Goal: Use online tool/utility

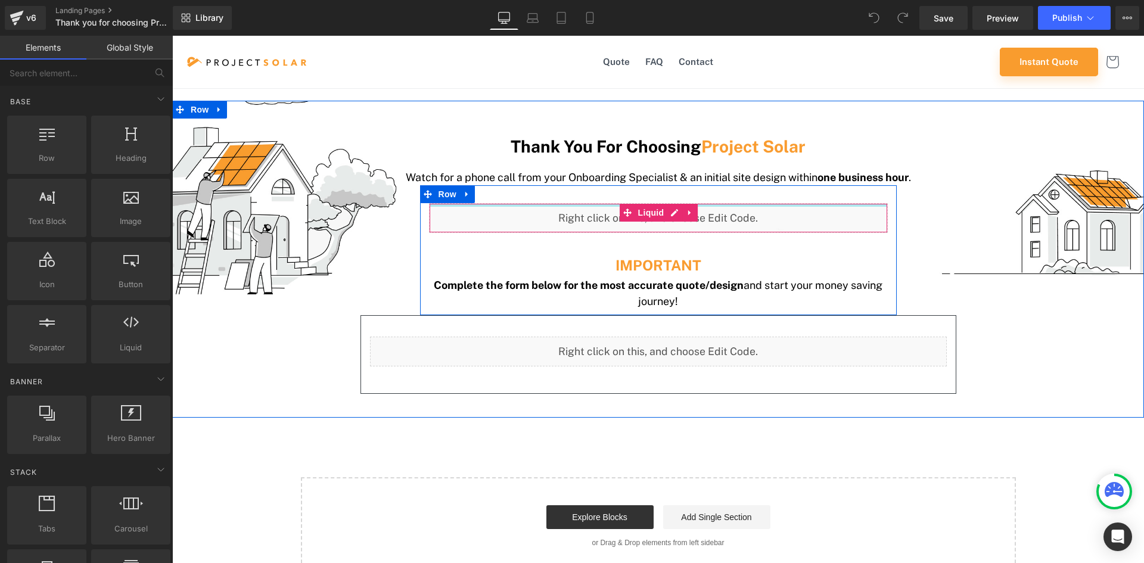
click at [607, 206] on div at bounding box center [659, 205] width 458 height 3
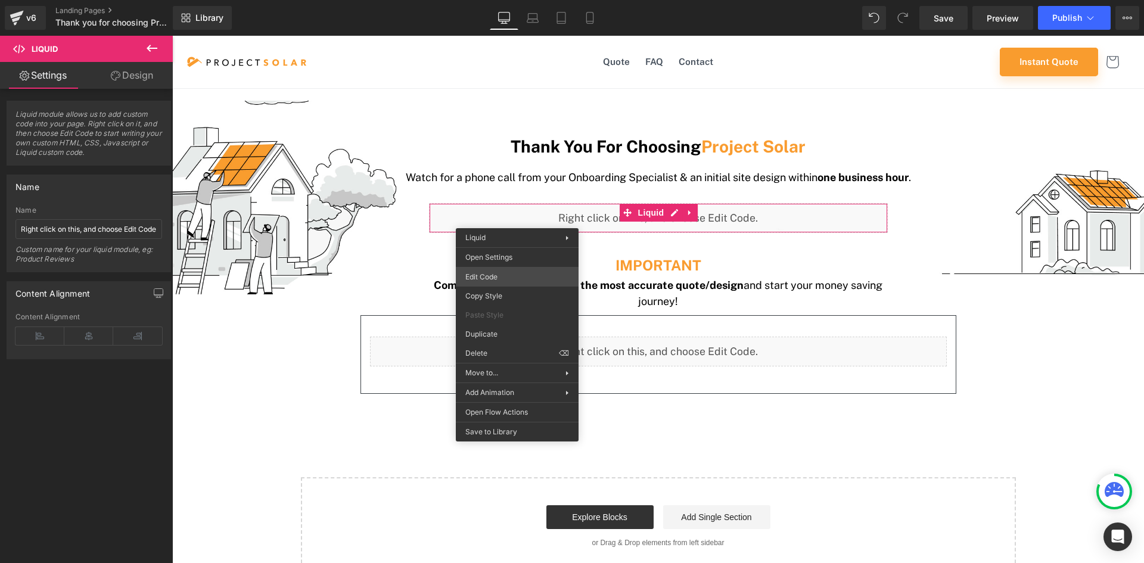
click at [484, 0] on div "You are previewing how the will restyle your page. You can not edit Elements in…" at bounding box center [572, 0] width 1144 height 0
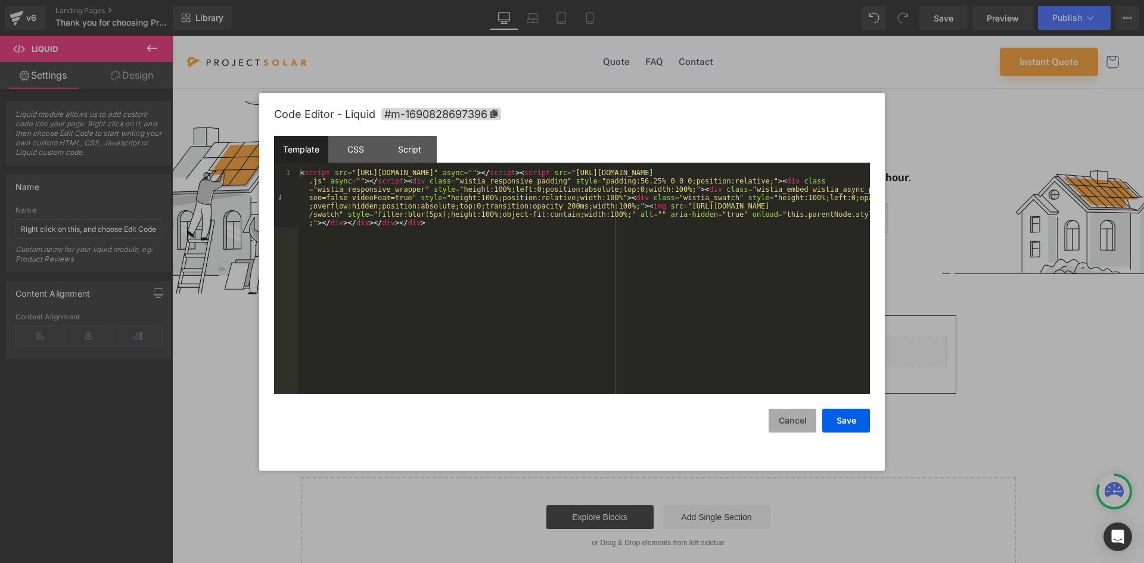
click at [797, 420] on button "Cancel" at bounding box center [793, 421] width 48 height 24
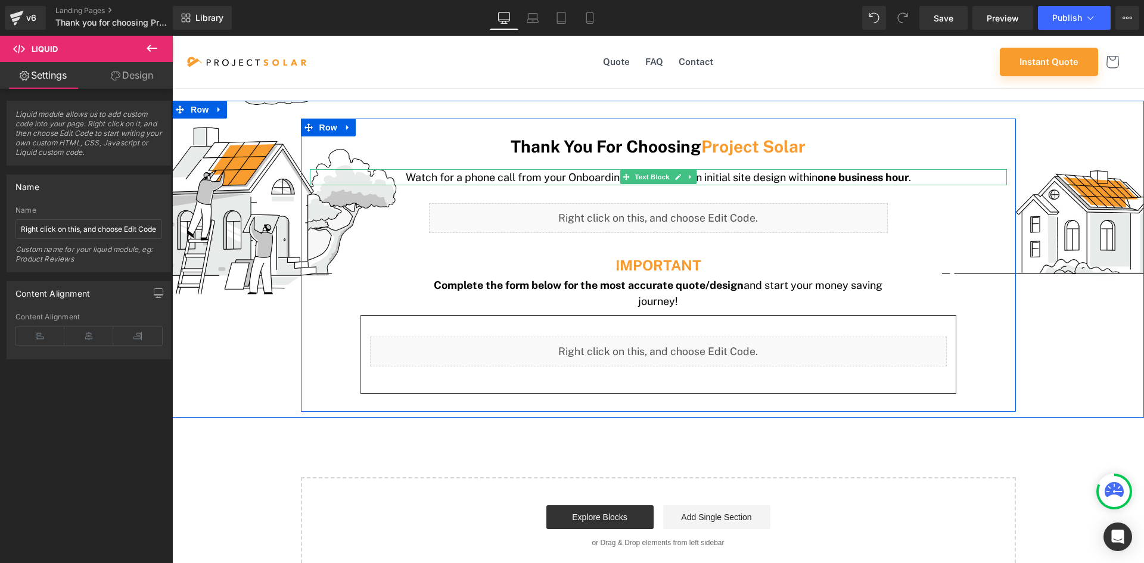
click at [782, 180] on p "Watch for a phone call from your Onboarding Specialist & an initial site design…" at bounding box center [658, 177] width 697 height 16
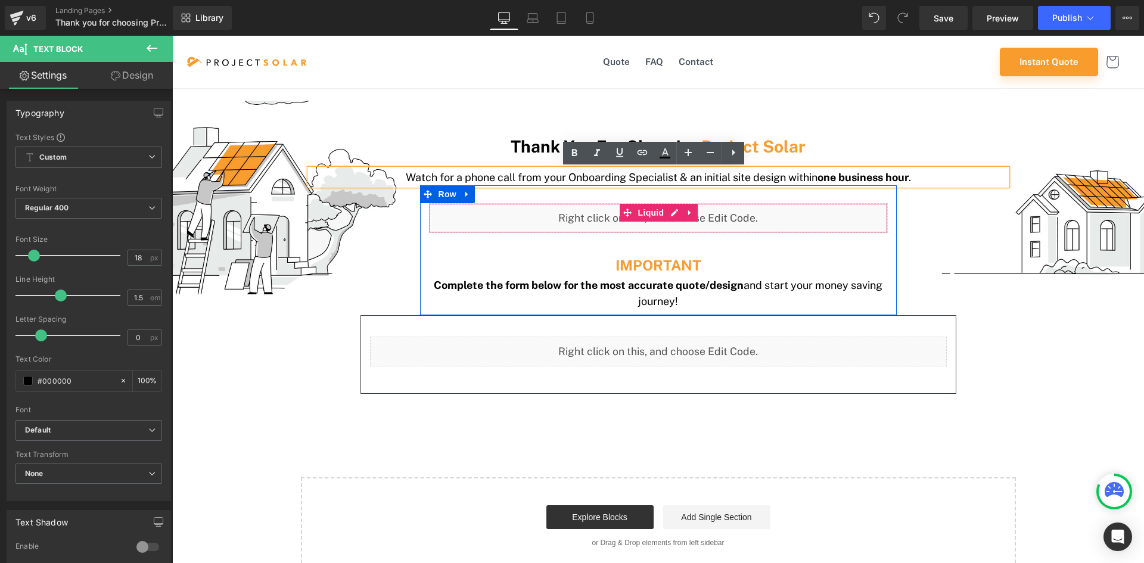
click at [487, 218] on div "Liquid" at bounding box center [658, 218] width 459 height 30
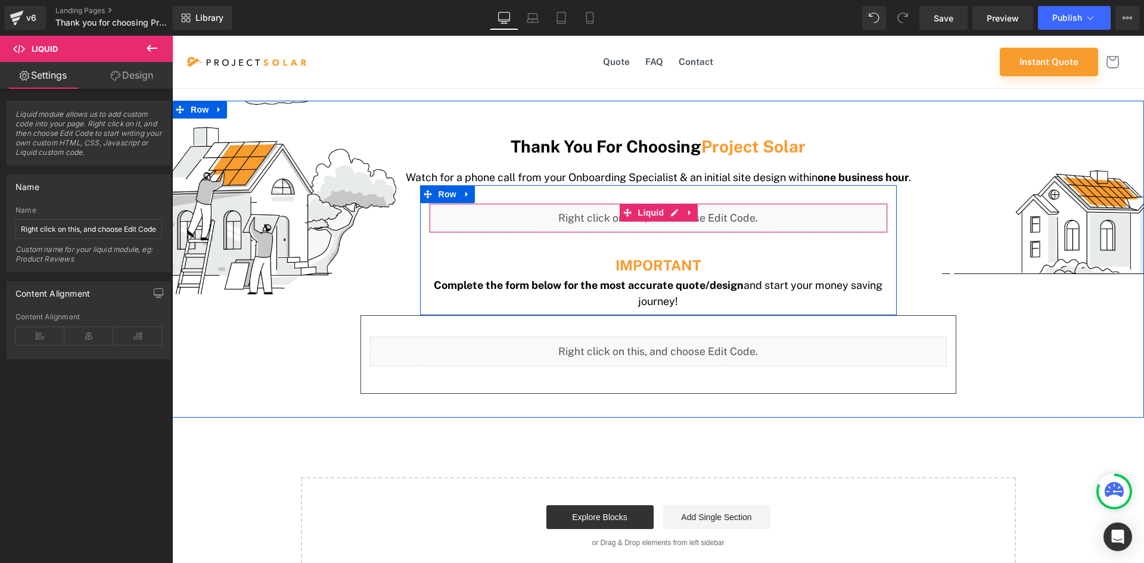
click at [555, 213] on div "Liquid" at bounding box center [658, 218] width 459 height 30
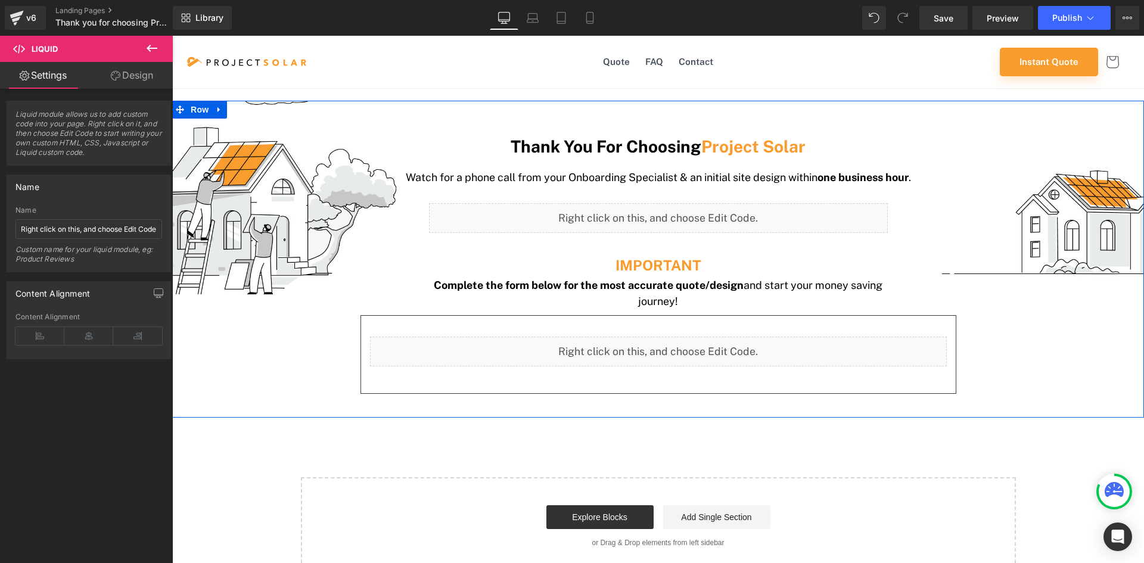
click at [245, 189] on div "Thank You For Choosing Project Solar Heading Watch for a phone call from your O…" at bounding box center [658, 265] width 972 height 293
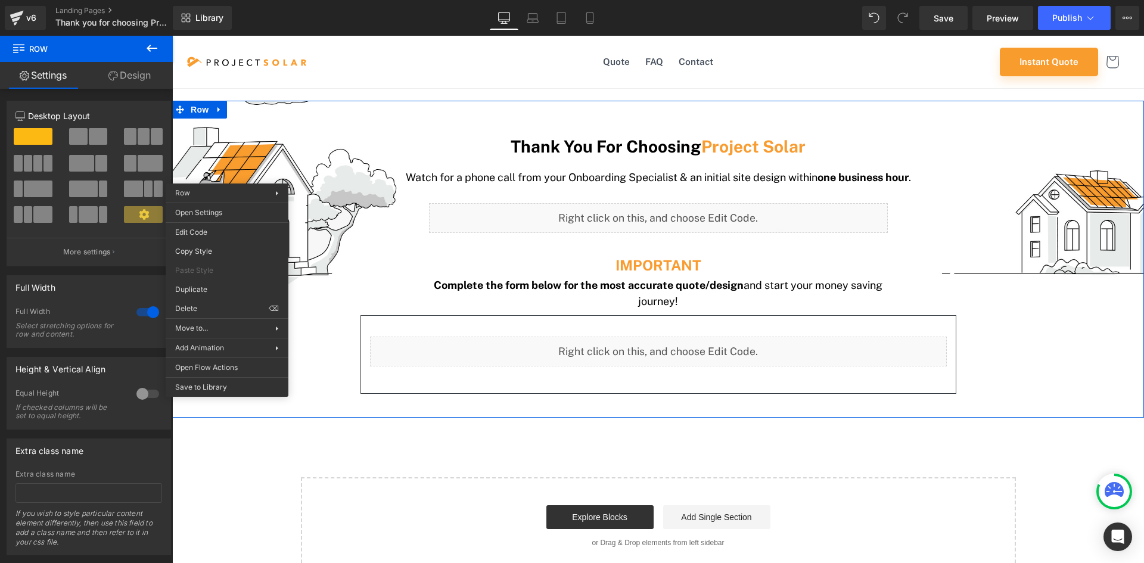
click at [227, 164] on div "Thank You For Choosing Project Solar Heading Watch for a phone call from your O…" at bounding box center [658, 265] width 972 height 293
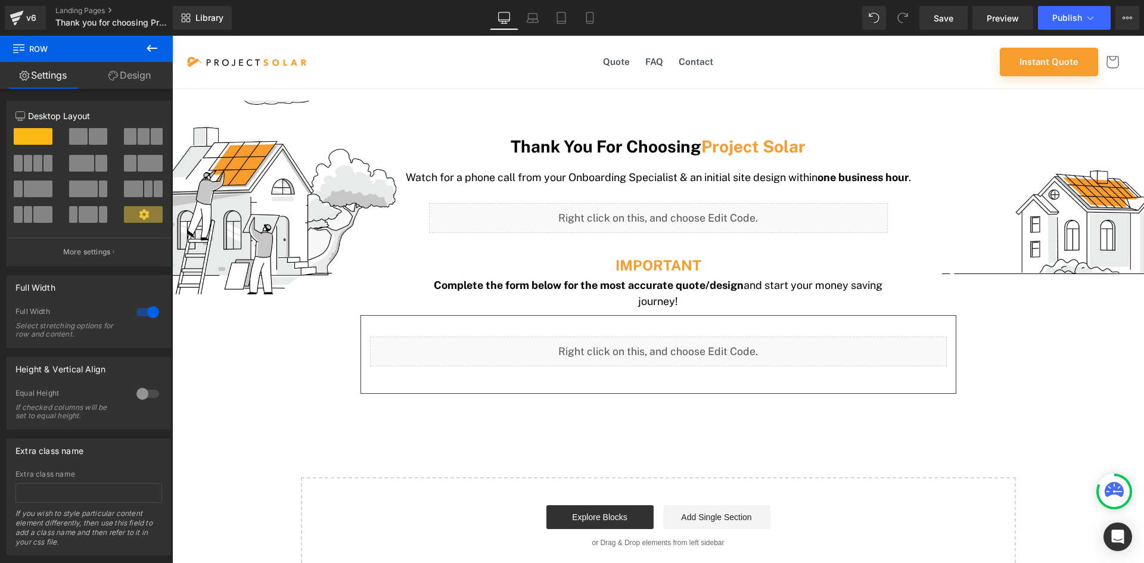
click at [149, 45] on icon at bounding box center [152, 48] width 14 height 14
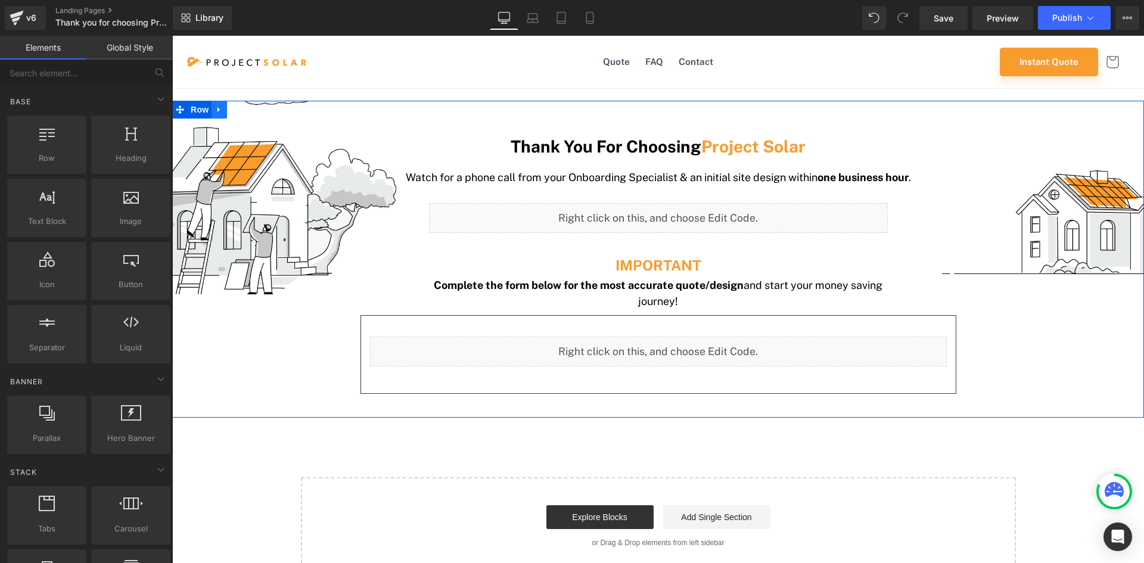
click at [218, 109] on icon at bounding box center [219, 109] width 2 height 5
click at [285, 113] on div "Thank You For Choosing Project Solar Heading Watch for a phone call from your O…" at bounding box center [658, 259] width 972 height 316
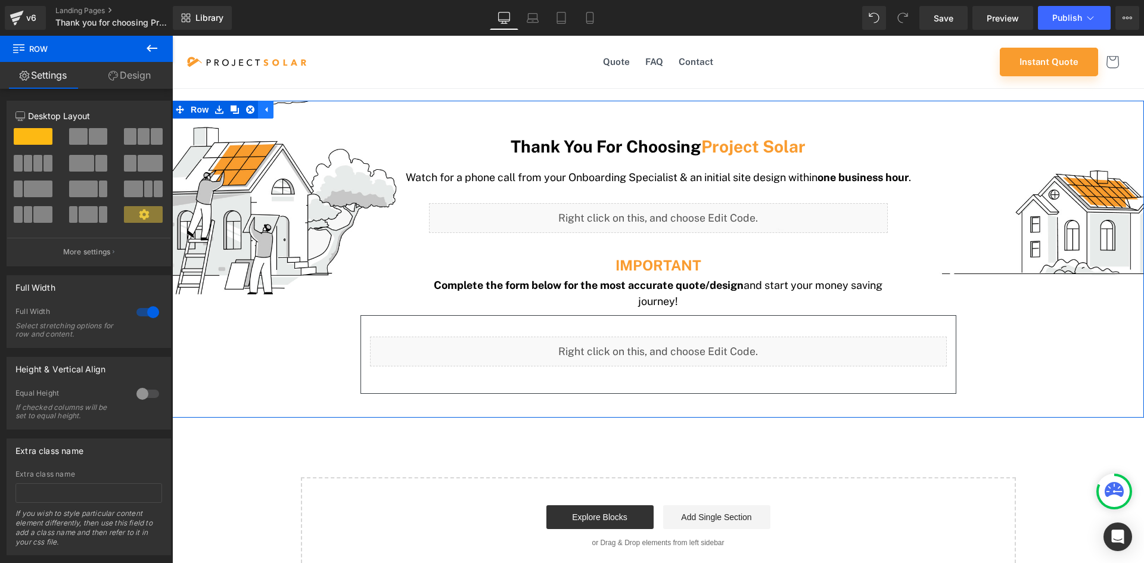
click at [262, 111] on icon at bounding box center [266, 109] width 8 height 9
click at [194, 146] on div "Thank You For Choosing Project Solar Heading Watch for a phone call from your O…" at bounding box center [658, 265] width 972 height 293
click at [138, 76] on link "Design" at bounding box center [129, 75] width 86 height 27
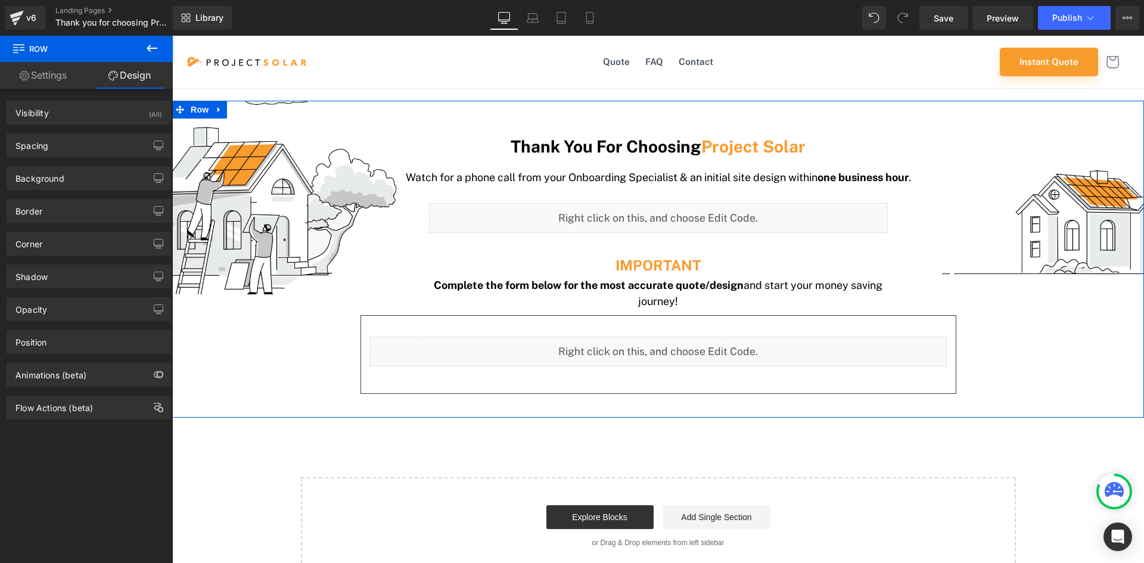
type input "transparent"
type input "0"
click at [49, 177] on div "Background" at bounding box center [39, 175] width 49 height 17
